Goal: Task Accomplishment & Management: Complete application form

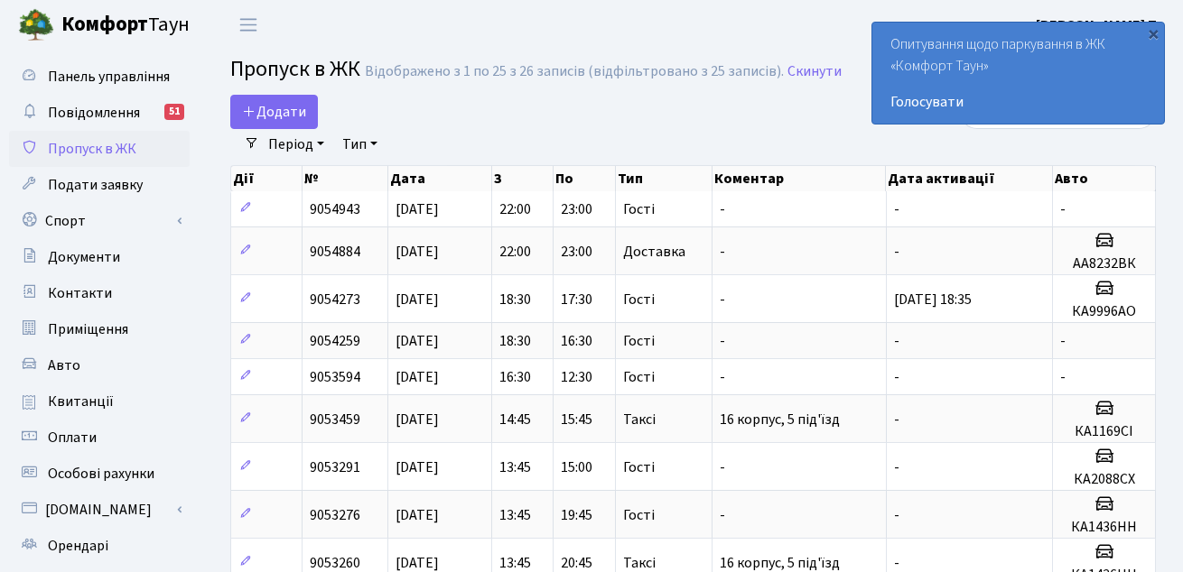
select select "25"
click at [293, 103] on span "Додати" at bounding box center [274, 112] width 64 height 20
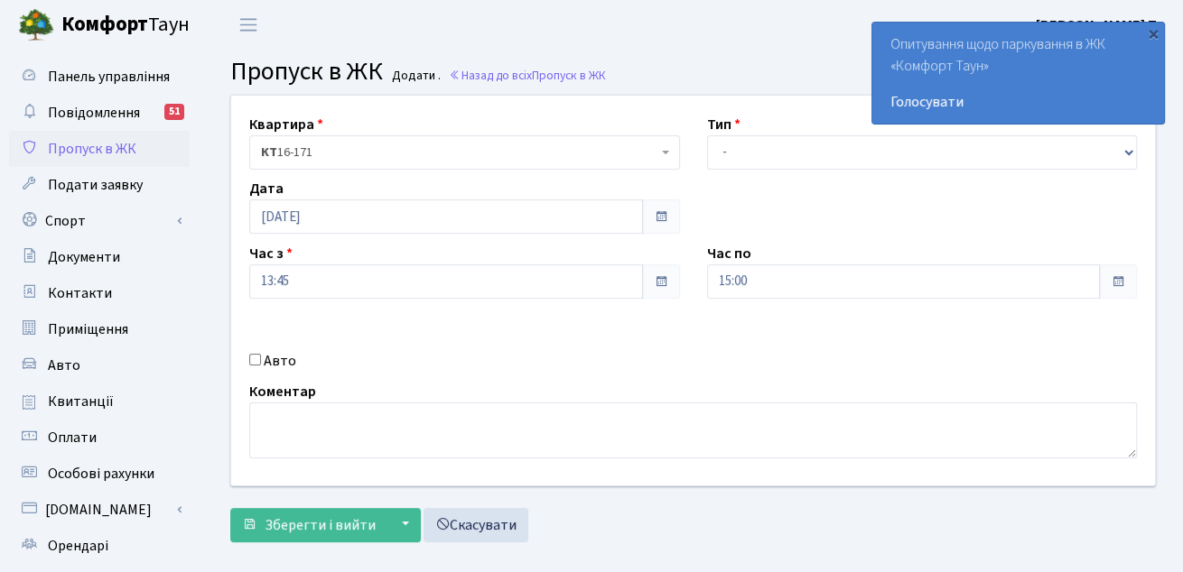
select select "3"
click at [707, 135] on select "- Доставка Таксі Гості Сервіс" at bounding box center [922, 152] width 431 height 34
click at [246, 365] on div "Авто" at bounding box center [465, 361] width 458 height 22
click at [253, 363] on input "Авто" at bounding box center [255, 360] width 12 height 12
checkbox input "true"
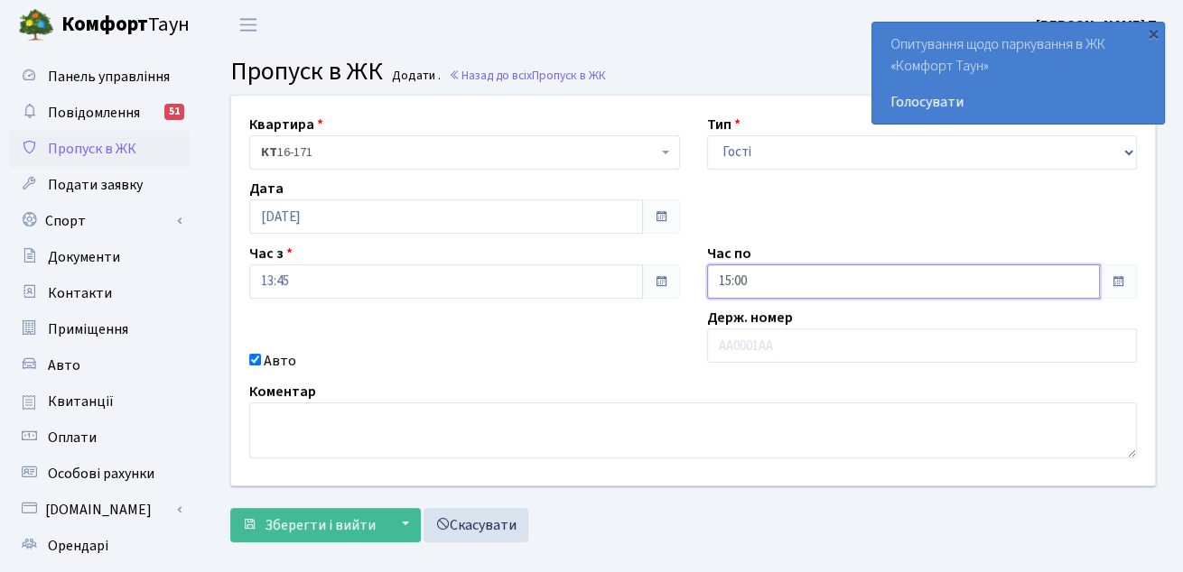
click at [731, 286] on input "15:00" at bounding box center [904, 282] width 394 height 34
click at [756, 78] on icon at bounding box center [756, 76] width 49 height 49
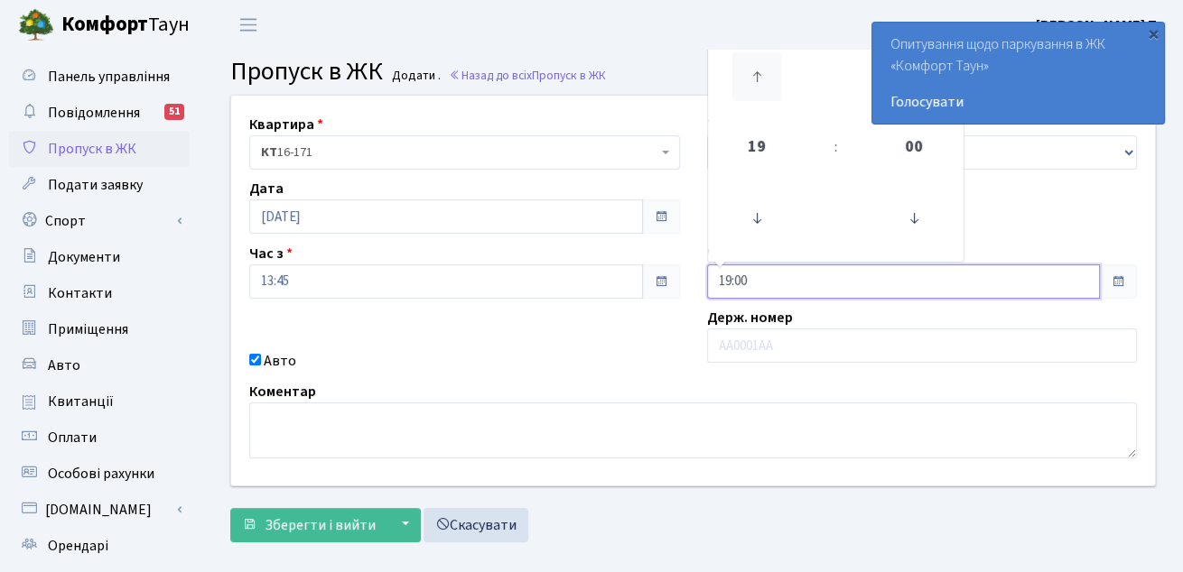
click at [756, 78] on icon at bounding box center [756, 76] width 49 height 49
type input "23:00"
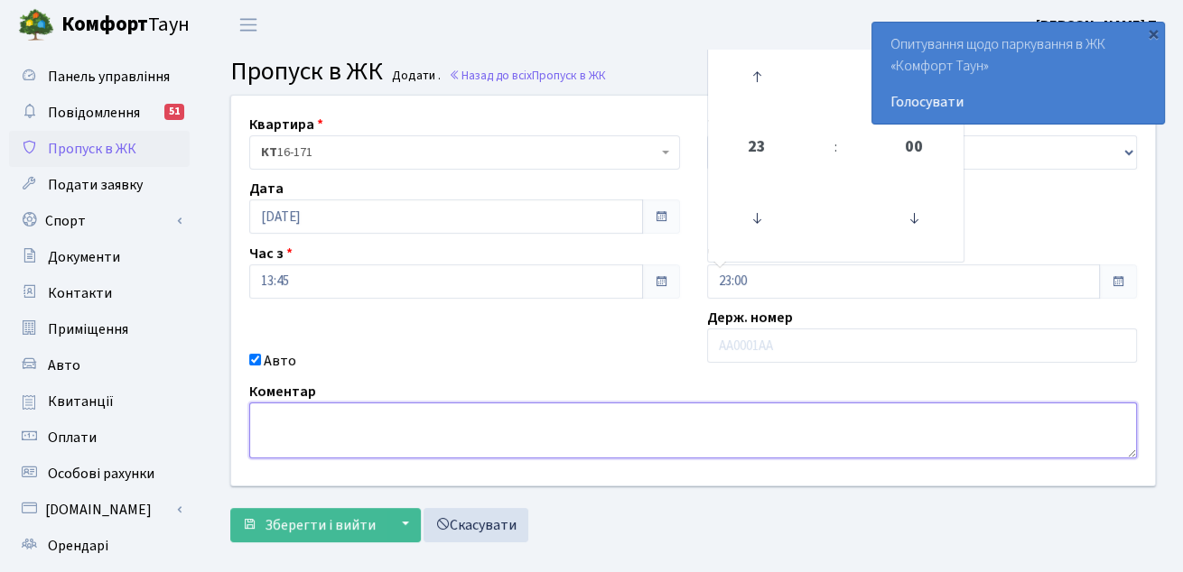
click at [707, 410] on textarea at bounding box center [692, 431] width 887 height 56
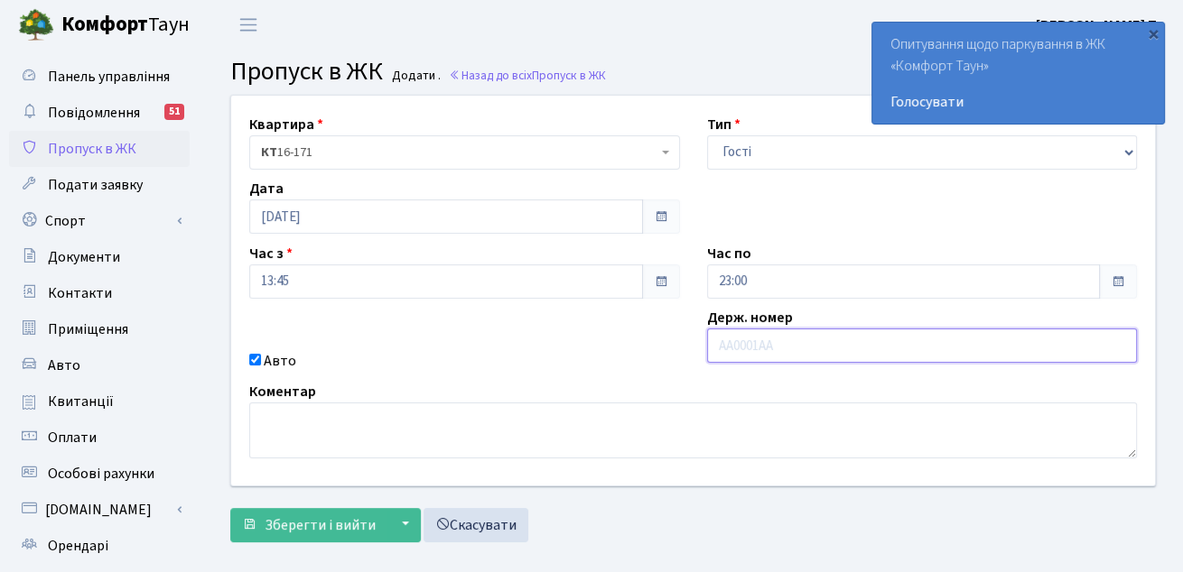
click at [793, 342] on input "text" at bounding box center [922, 346] width 431 height 34
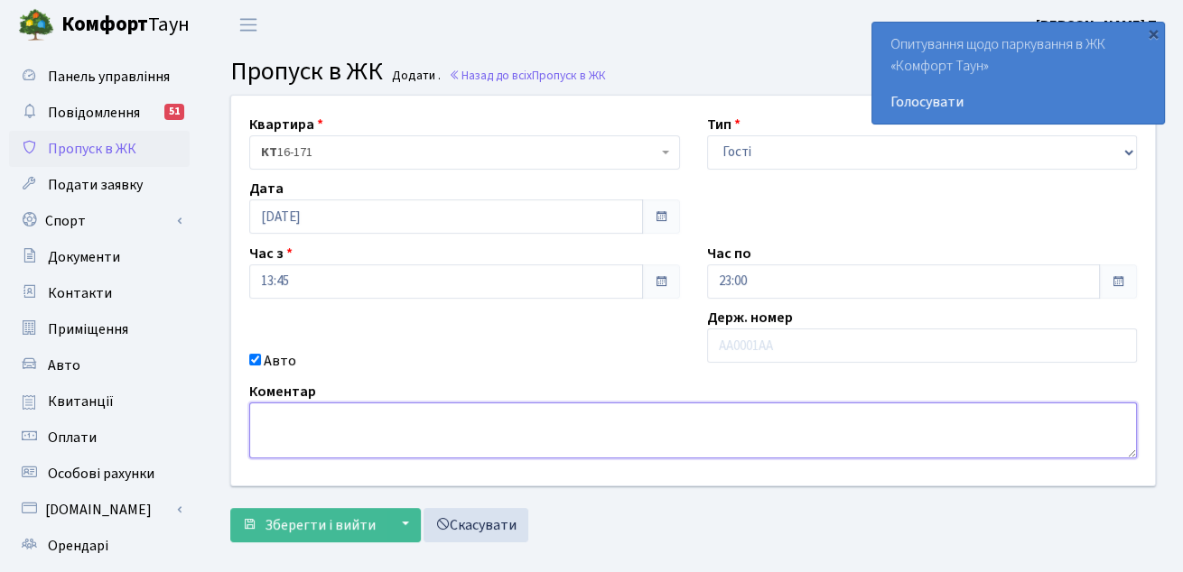
type textarea "К"
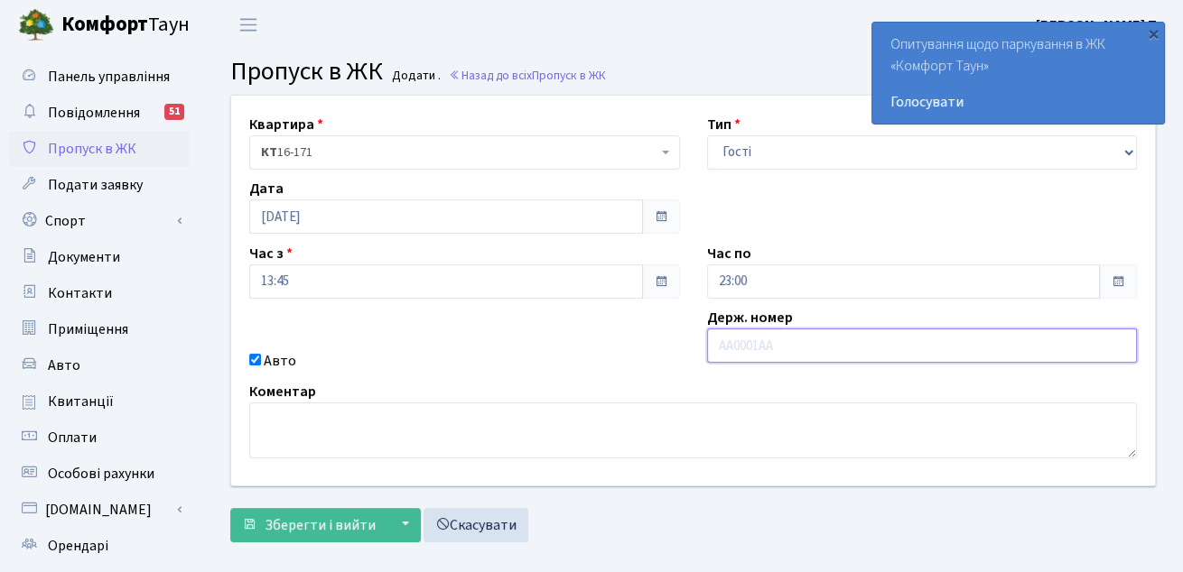
click at [821, 332] on input "text" at bounding box center [922, 346] width 431 height 34
type input "к"
type input "КА9996АО"
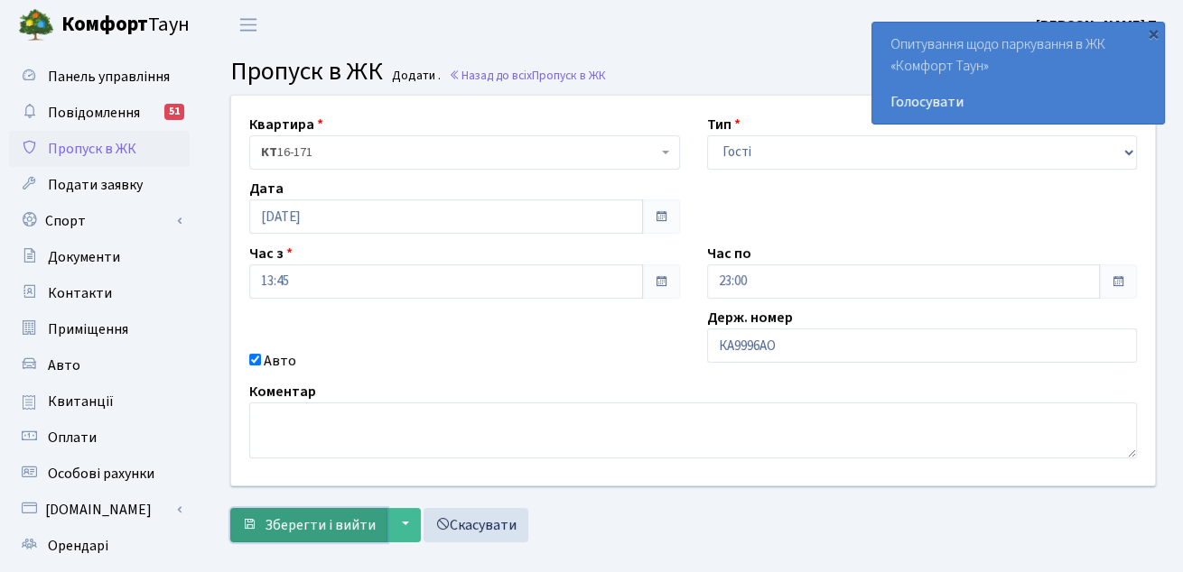
click at [325, 520] on span "Зберегти і вийти" at bounding box center [320, 525] width 111 height 20
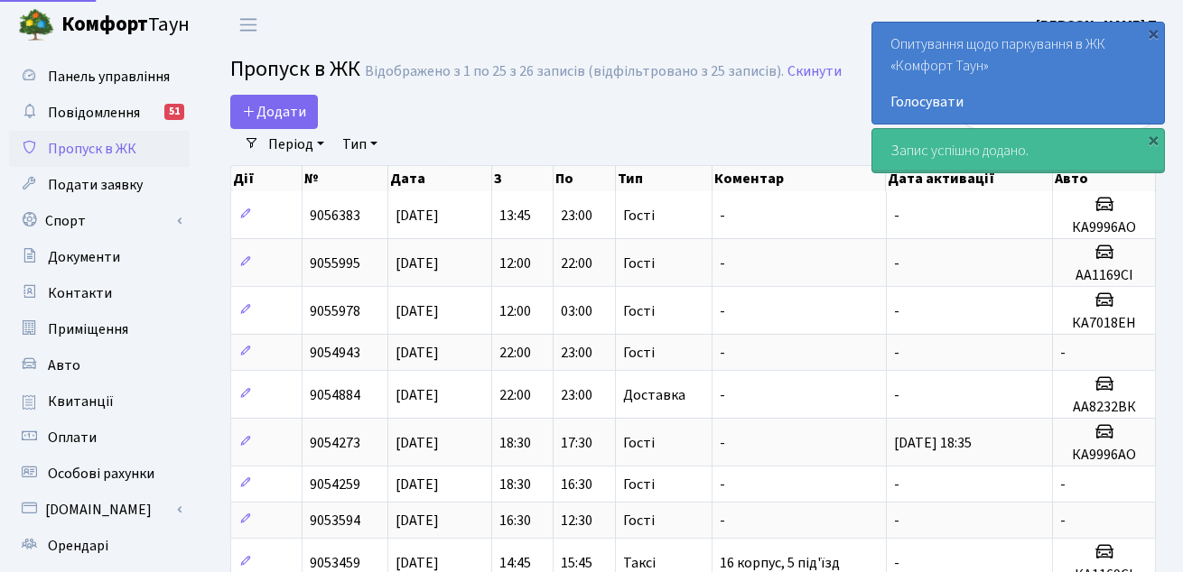
select select "25"
